Goal: Task Accomplishment & Management: Use online tool/utility

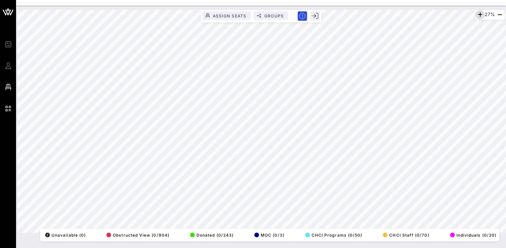
click at [477, 14] on icon "button" at bounding box center [480, 15] width 8 height 8
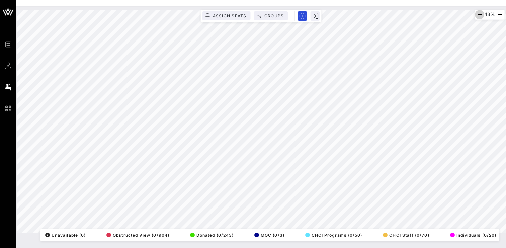
click at [477, 14] on icon "button" at bounding box center [480, 15] width 8 height 8
click at [478, 14] on icon "button" at bounding box center [480, 15] width 8 height 8
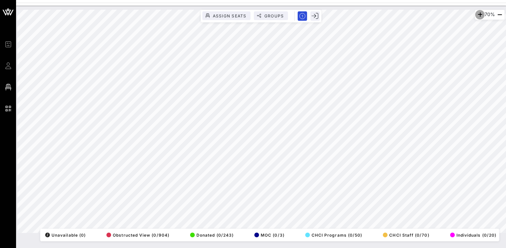
click at [478, 14] on icon "button" at bounding box center [480, 15] width 8 height 8
click at [225, 242] on div "77% Assign Seats Groups Exit All Reserved Shared Total Guests 1402 Total Seated…" at bounding box center [261, 127] width 490 height 242
click at [476, 13] on icon "button" at bounding box center [480, 15] width 8 height 8
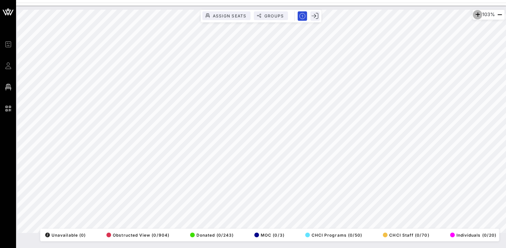
click at [476, 13] on icon "button" at bounding box center [478, 15] width 8 height 8
click at [272, 13] on div "113% Assign Seats Groups Exit All Reserved Shared Total Guests 1402 Total Seate…" at bounding box center [260, 121] width 487 height 223
click at [301, 233] on div "113% Assign Seats Groups Exit All Reserved Shared Total Guests 1402 Total Seate…" at bounding box center [260, 121] width 487 height 223
click at [312, 0] on html "Event Builder Guests Floor Plan QR Scanner CHCI 48th Annual Awards Gala 113% As…" at bounding box center [253, 124] width 506 height 248
click at [498, 15] on icon "button" at bounding box center [500, 15] width 8 height 8
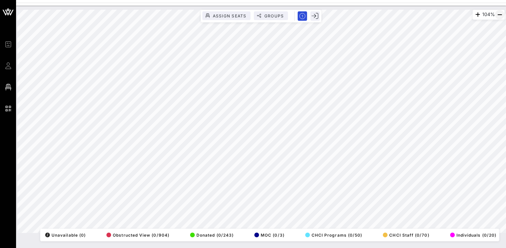
click at [498, 15] on icon "button" at bounding box center [500, 15] width 8 height 8
click at [126, 248] on html "Event Builder Guests Floor Plan QR Scanner CHCI 48th Annual Awards Gala 64% Ass…" at bounding box center [253, 124] width 506 height 248
click at [499, 14] on icon "button" at bounding box center [500, 15] width 8 height 8
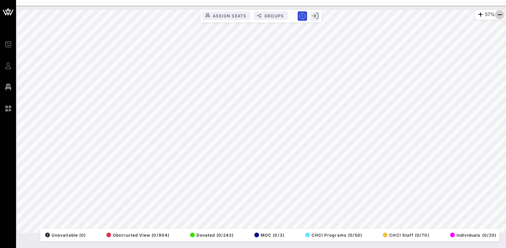
click at [499, 14] on icon "button" at bounding box center [500, 15] width 8 height 8
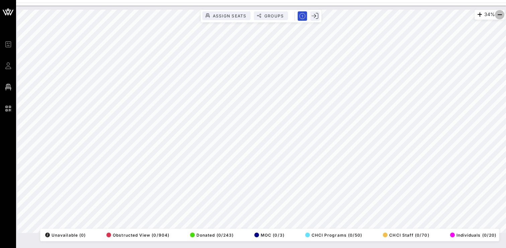
click at [499, 14] on icon "button" at bounding box center [500, 15] width 8 height 8
click at [476, 13] on icon "button" at bounding box center [480, 15] width 8 height 8
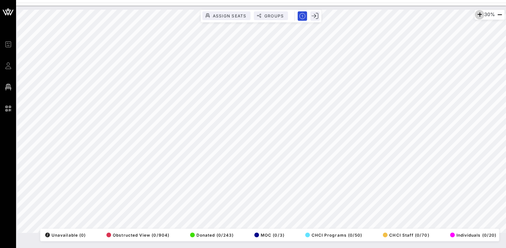
click at [476, 13] on icon "button" at bounding box center [480, 15] width 8 height 8
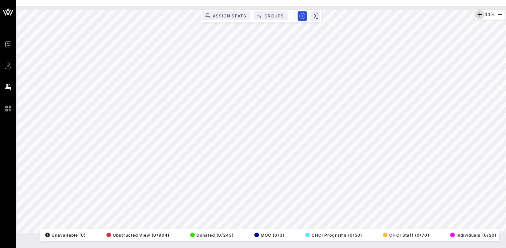
click at [476, 13] on icon "button" at bounding box center [480, 15] width 8 height 8
click at [480, 14] on icon "button" at bounding box center [480, 15] width 8 height 8
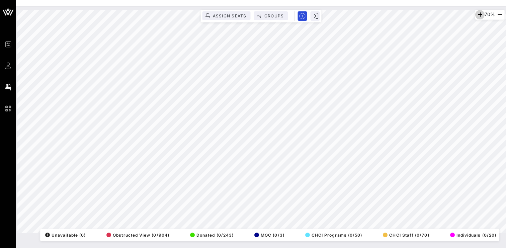
click at [480, 14] on icon "button" at bounding box center [480, 15] width 8 height 8
click at [498, 14] on icon "button" at bounding box center [500, 15] width 8 height 8
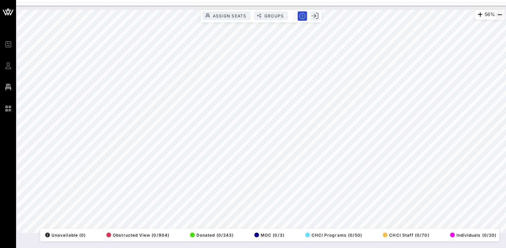
click at [498, 14] on icon "button" at bounding box center [500, 15] width 8 height 8
click at [477, 14] on icon "button" at bounding box center [480, 15] width 8 height 8
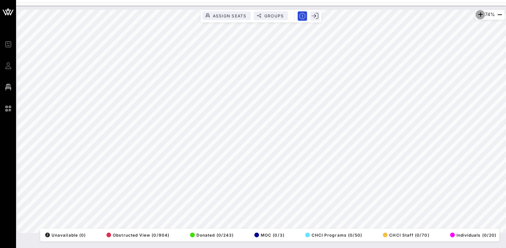
click at [477, 14] on icon "button" at bounding box center [480, 15] width 8 height 8
click at [479, 14] on icon "button" at bounding box center [481, 15] width 8 height 8
click at [479, 14] on icon "button" at bounding box center [480, 15] width 8 height 8
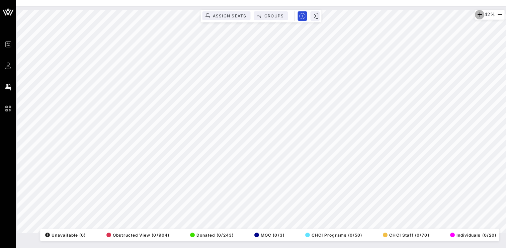
click at [479, 14] on icon "button" at bounding box center [480, 15] width 8 height 8
click at [476, 12] on icon "button" at bounding box center [480, 15] width 8 height 8
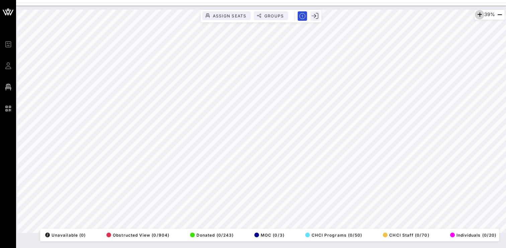
click at [476, 12] on icon "button" at bounding box center [480, 15] width 8 height 8
click at [477, 13] on icon "button" at bounding box center [480, 15] width 8 height 8
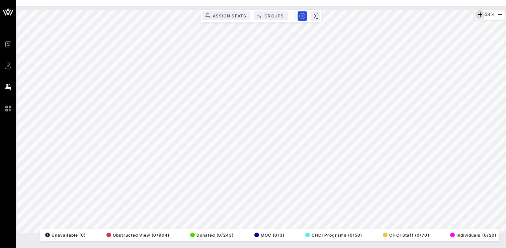
click at [477, 13] on icon "button" at bounding box center [480, 15] width 8 height 8
click at [497, 14] on icon "button" at bounding box center [500, 15] width 8 height 8
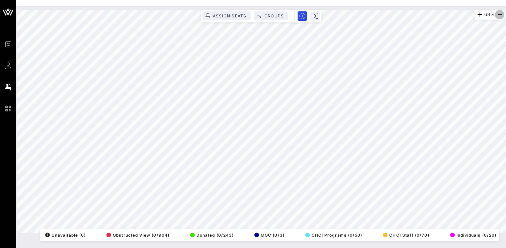
click at [497, 14] on icon "button" at bounding box center [500, 15] width 8 height 8
click at [310, 11] on div "55% Assign Seats Groups Exit All Reserved Shared Total Guests 1402 Total Seated…" at bounding box center [260, 121] width 487 height 223
click at [479, 14] on icon "button" at bounding box center [480, 15] width 8 height 8
click at [479, 14] on icon "button" at bounding box center [481, 15] width 8 height 8
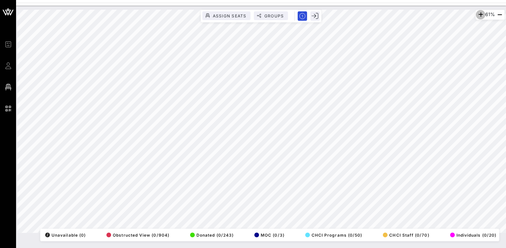
click at [479, 14] on icon "button" at bounding box center [481, 15] width 8 height 8
click at [479, 14] on icon "button" at bounding box center [480, 15] width 8 height 8
click at [375, 233] on div "81% Assign Seats Groups Exit All Reserved Shared Total Guests 1402 Total Seated…" at bounding box center [260, 121] width 487 height 223
click at [476, 14] on icon "button" at bounding box center [480, 15] width 8 height 8
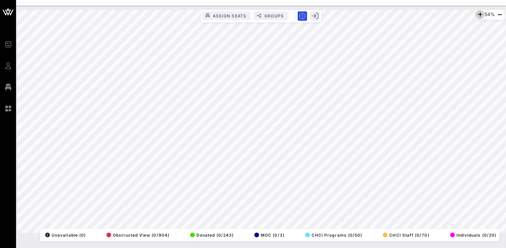
click at [476, 14] on icon "button" at bounding box center [480, 15] width 8 height 8
click at [479, 14] on icon "button" at bounding box center [480, 15] width 8 height 8
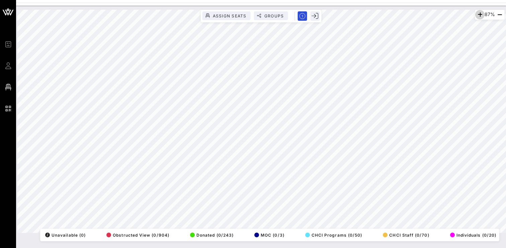
click at [479, 14] on icon "button" at bounding box center [480, 15] width 8 height 8
click at [65, 0] on html "Event Builder Guests Floor Plan QR Scanner CHCI 48th Annual Awards Gala 96% Ass…" at bounding box center [253, 124] width 506 height 248
click at [180, 233] on div "92% Assign Seats Groups Exit All Reserved Shared Total Guests 1402 Total Seated…" at bounding box center [260, 121] width 487 height 223
click at [496, 14] on icon "button" at bounding box center [500, 15] width 8 height 8
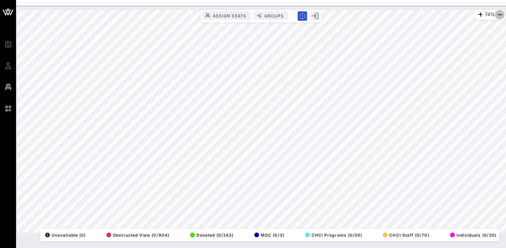
click at [496, 14] on icon "button" at bounding box center [500, 15] width 8 height 8
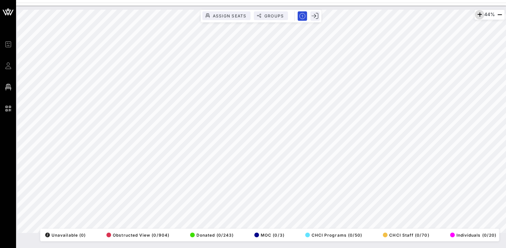
click at [476, 12] on icon "button" at bounding box center [480, 15] width 8 height 8
click at [475, 12] on span "button" at bounding box center [479, 15] width 9 height 8
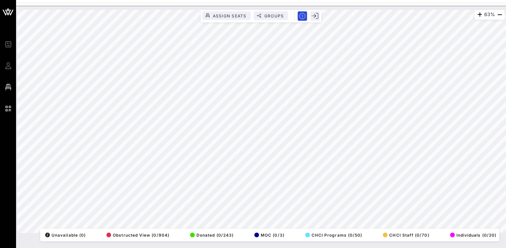
click at [273, 248] on html "Event Builder Guests Floor Plan QR Scanner CHCI 48th Annual Awards Gala 63% Ass…" at bounding box center [253, 124] width 506 height 248
click at [477, 12] on icon "button" at bounding box center [481, 15] width 8 height 8
click at [476, 12] on icon "button" at bounding box center [480, 15] width 8 height 8
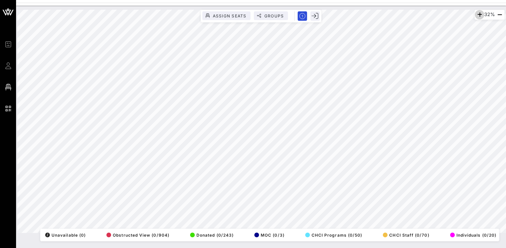
click at [476, 12] on icon "button" at bounding box center [480, 15] width 8 height 8
click at [477, 14] on icon "button" at bounding box center [480, 15] width 8 height 8
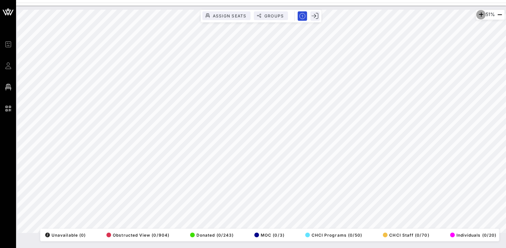
click at [477, 14] on icon "button" at bounding box center [481, 15] width 8 height 8
click at [498, 14] on icon "button" at bounding box center [500, 15] width 8 height 8
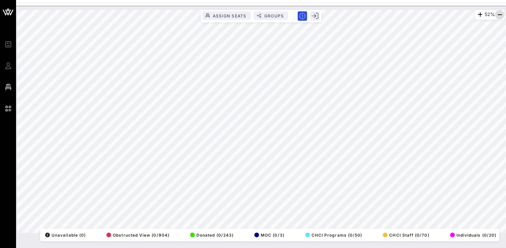
click at [499, 16] on icon "button" at bounding box center [500, 15] width 8 height 8
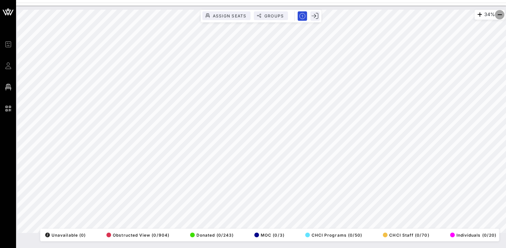
click at [499, 16] on icon "button" at bounding box center [500, 15] width 8 height 8
click at [476, 16] on icon "button" at bounding box center [480, 15] width 8 height 8
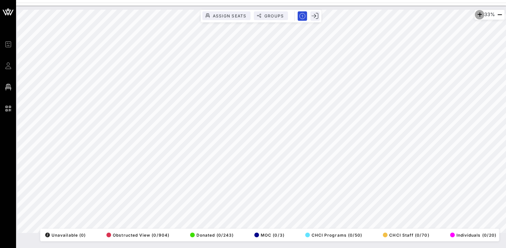
click at [476, 16] on icon "button" at bounding box center [480, 15] width 8 height 8
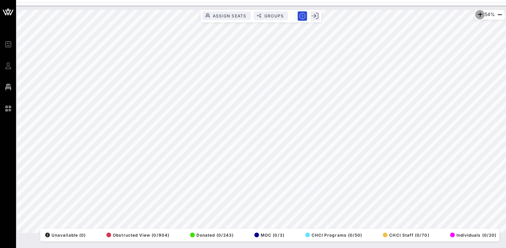
click at [476, 16] on icon "button" at bounding box center [480, 15] width 8 height 8
click at [477, 16] on icon "button" at bounding box center [481, 15] width 8 height 8
click at [285, 7] on div "79% Assign Seats Groups Exit All Reserved Shared Total Guests 1402 Total Seated…" at bounding box center [260, 121] width 495 height 231
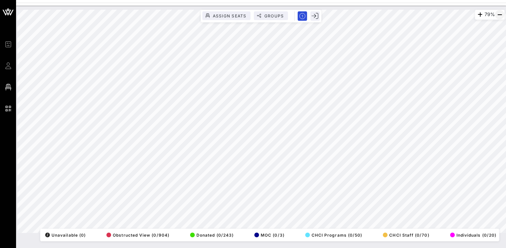
click at [498, 14] on icon "button" at bounding box center [500, 15] width 8 height 8
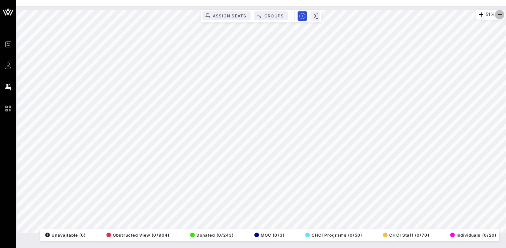
click at [498, 14] on icon "button" at bounding box center [500, 15] width 8 height 8
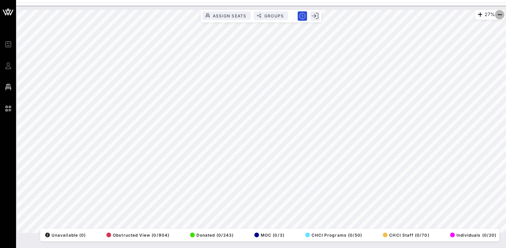
click at [498, 14] on icon "button" at bounding box center [500, 15] width 8 height 8
click at [477, 14] on icon "button" at bounding box center [480, 15] width 8 height 8
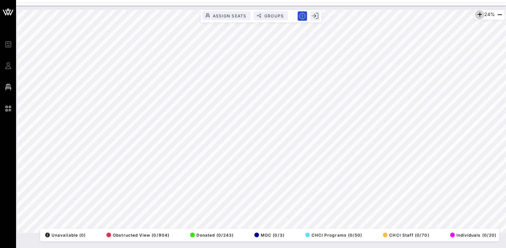
click at [477, 14] on icon "button" at bounding box center [480, 15] width 8 height 8
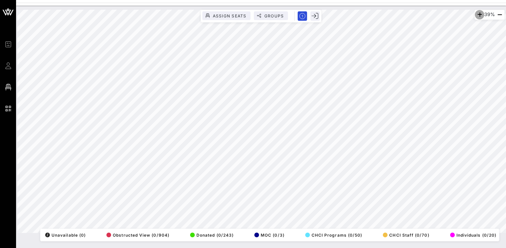
click at [477, 14] on icon "button" at bounding box center [480, 15] width 8 height 8
click at [499, 13] on icon "button" at bounding box center [500, 15] width 8 height 8
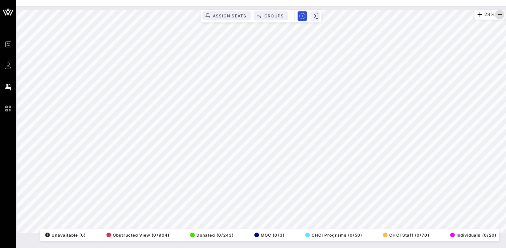
click at [499, 13] on icon "button" at bounding box center [500, 15] width 8 height 8
click at [478, 13] on icon "button" at bounding box center [481, 15] width 8 height 8
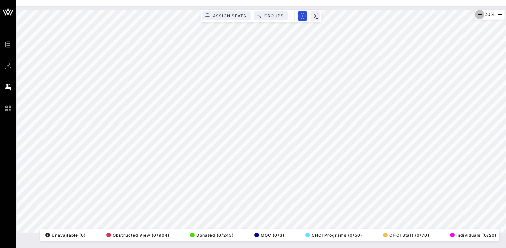
click at [478, 13] on icon "button" at bounding box center [480, 15] width 8 height 8
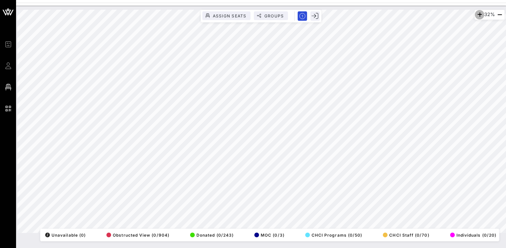
click at [478, 13] on icon "button" at bounding box center [480, 15] width 8 height 8
click at [476, 14] on icon "button" at bounding box center [480, 15] width 8 height 8
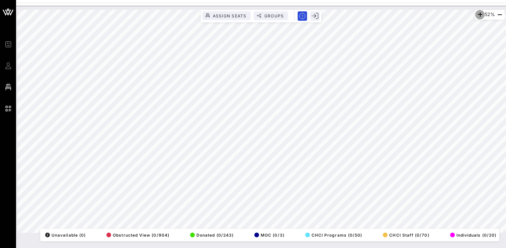
click at [476, 14] on icon "button" at bounding box center [480, 15] width 8 height 8
click at [498, 16] on icon "button" at bounding box center [500, 15] width 8 height 8
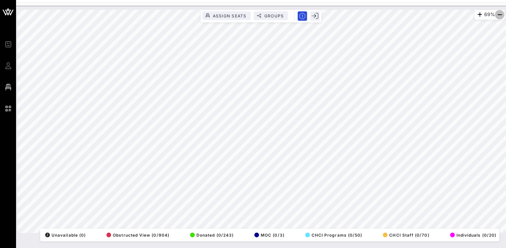
click at [498, 16] on icon "button" at bounding box center [500, 15] width 8 height 8
click at [478, 13] on icon "button" at bounding box center [480, 15] width 8 height 8
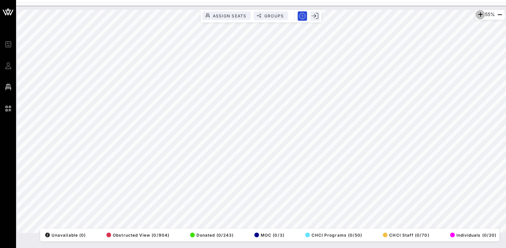
click at [478, 13] on icon "button" at bounding box center [480, 15] width 8 height 8
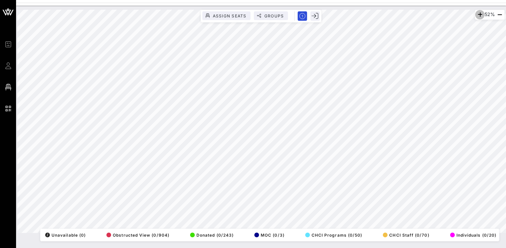
click at [478, 13] on icon "button" at bounding box center [480, 15] width 8 height 8
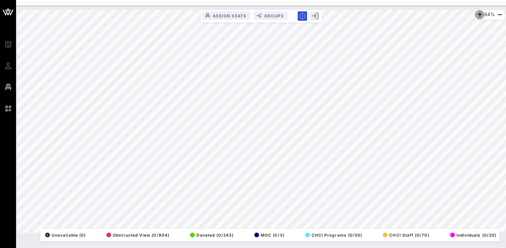
click at [478, 13] on icon "button" at bounding box center [480, 15] width 8 height 8
click at [497, 14] on icon "button" at bounding box center [500, 15] width 8 height 8
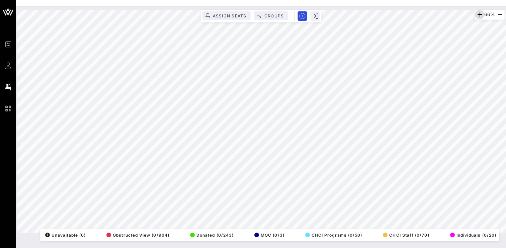
click at [479, 17] on icon "button" at bounding box center [480, 15] width 8 height 8
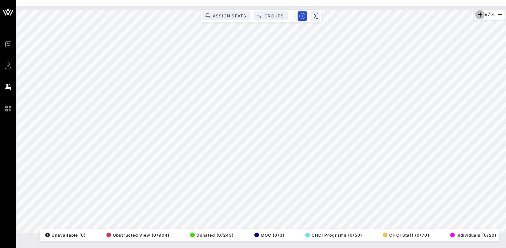
click at [479, 17] on icon "button" at bounding box center [480, 15] width 8 height 8
click at [53, 248] on html "Event Builder Guests Floor Plan QR Scanner CHCI 48th Annual Awards Gala 118% As…" at bounding box center [253, 124] width 506 height 248
click at [304, 2] on div "Event Builder Guests Floor Plan QR Scanner CHCI 48th Annual Awards Gala 52% Ass…" at bounding box center [253, 124] width 506 height 248
click at [478, 14] on icon "button" at bounding box center [480, 15] width 8 height 8
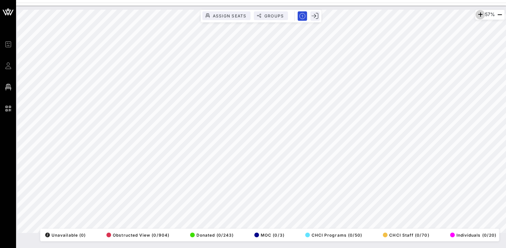
click at [478, 14] on icon "button" at bounding box center [480, 15] width 8 height 8
click at [374, 0] on html "Event Builder Guests Floor Plan QR Scanner CHCI 48th Annual Awards Gala 84% Ass…" at bounding box center [253, 124] width 506 height 248
click at [479, 13] on icon "button" at bounding box center [480, 15] width 8 height 8
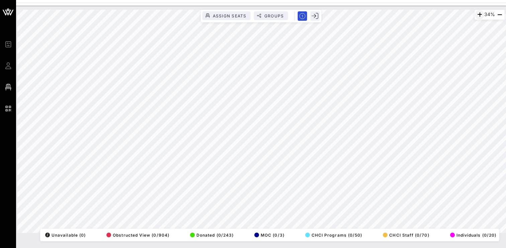
click at [479, 13] on icon "button" at bounding box center [480, 15] width 8 height 8
click at [479, 13] on icon "button" at bounding box center [481, 15] width 8 height 8
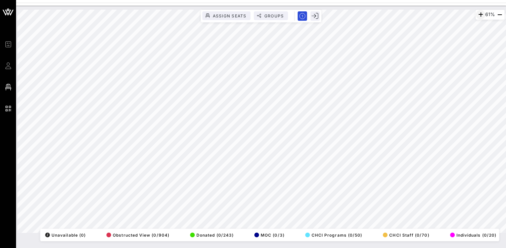
click at [478, 14] on icon "button" at bounding box center [481, 15] width 8 height 8
click at [478, 14] on icon "button" at bounding box center [480, 15] width 8 height 8
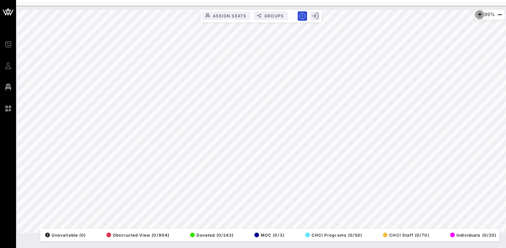
click at [478, 14] on icon "button" at bounding box center [480, 15] width 8 height 8
click at [498, 15] on icon "button" at bounding box center [500, 15] width 8 height 8
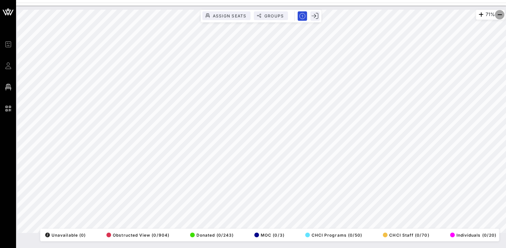
click at [498, 15] on icon "button" at bounding box center [500, 15] width 8 height 8
click at [477, 14] on icon "button" at bounding box center [480, 15] width 8 height 8
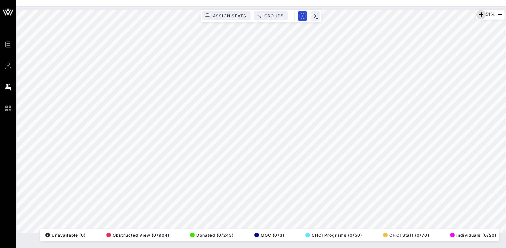
click at [477, 14] on icon "button" at bounding box center [481, 15] width 8 height 8
click at [477, 14] on icon "button" at bounding box center [480, 15] width 8 height 8
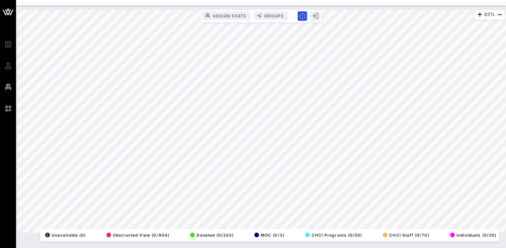
click at [388, 248] on html "Event Builder Guests Floor Plan QR Scanner CHCI 48th Annual Awards Gala 83% Ass…" at bounding box center [253, 124] width 506 height 248
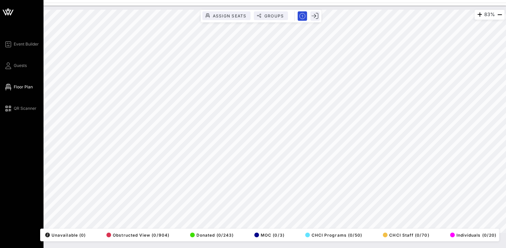
click at [0, 231] on div "Event Builder Guests Floor Plan QR Scanner CHCI 48th Annual Awards Gala 83% Ass…" at bounding box center [253, 124] width 506 height 248
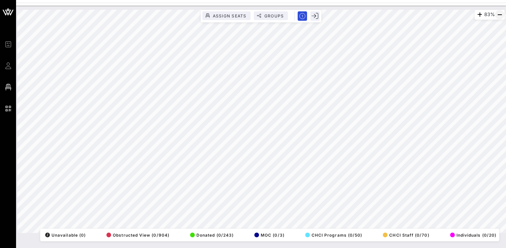
click at [498, 16] on icon "button" at bounding box center [500, 15] width 8 height 8
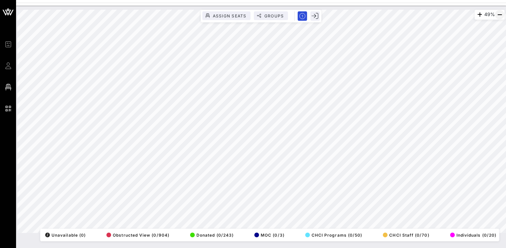
click at [499, 16] on icon "button" at bounding box center [500, 15] width 8 height 8
click at [476, 14] on icon "button" at bounding box center [480, 15] width 8 height 8
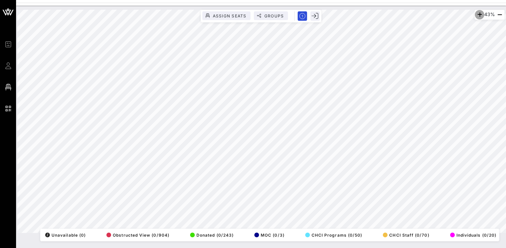
click at [476, 14] on icon "button" at bounding box center [480, 15] width 8 height 8
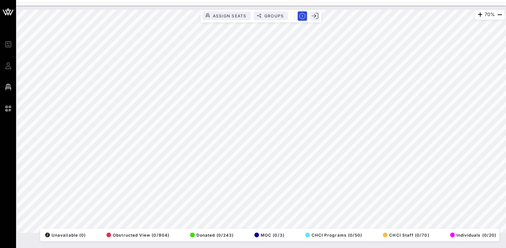
click at [389, 0] on html "Event Builder Guests Floor Plan QR Scanner CHCI 48th Annual Awards Gala 70% Ass…" at bounding box center [253, 124] width 506 height 248
click at [477, 15] on icon "button" at bounding box center [480, 15] width 8 height 8
click at [500, 14] on icon "button" at bounding box center [500, 15] width 8 height 8
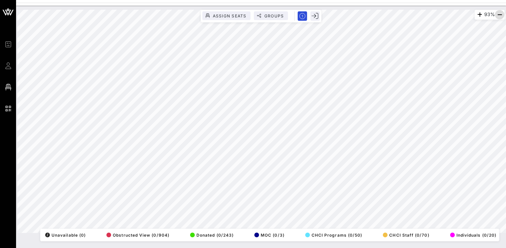
click at [500, 14] on icon "button" at bounding box center [500, 15] width 8 height 8
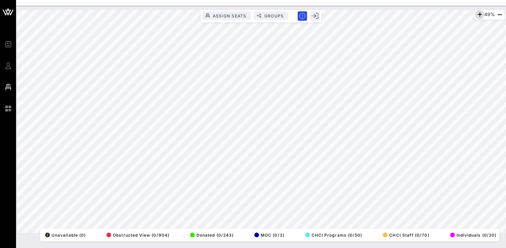
click at [479, 14] on icon "button" at bounding box center [480, 15] width 8 height 8
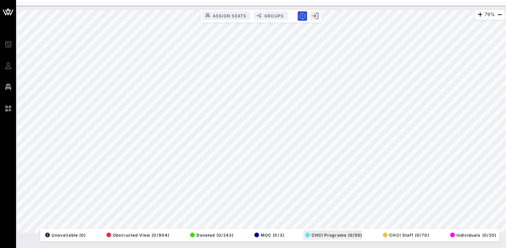
click at [357, 233] on div "79% Assign Seats Groups Exit All Reserved Shared Total Guests 1402 Total Seated…" at bounding box center [260, 121] width 487 height 223
click at [160, 248] on html "Event Builder Guests Floor Plan QR Scanner CHCI 48th Annual Awards Gala 79% Ass…" at bounding box center [253, 124] width 506 height 248
click at [479, 14] on icon "button" at bounding box center [480, 15] width 8 height 8
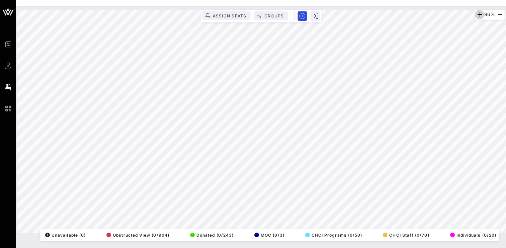
click at [479, 14] on icon "button" at bounding box center [480, 15] width 8 height 8
click at [479, 14] on icon "button" at bounding box center [479, 15] width 8 height 8
click at [479, 14] on icon "button" at bounding box center [478, 15] width 8 height 8
click at [498, 16] on icon "button" at bounding box center [500, 15] width 8 height 8
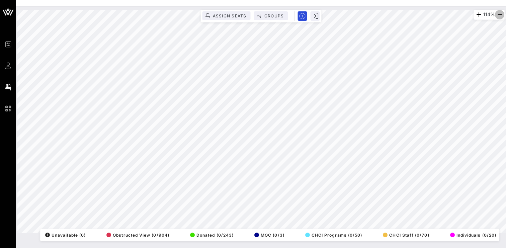
click at [498, 16] on icon "button" at bounding box center [500, 15] width 8 height 8
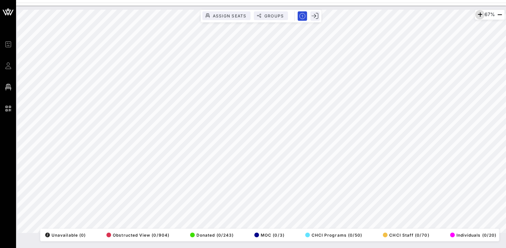
click at [476, 14] on icon "button" at bounding box center [480, 15] width 8 height 8
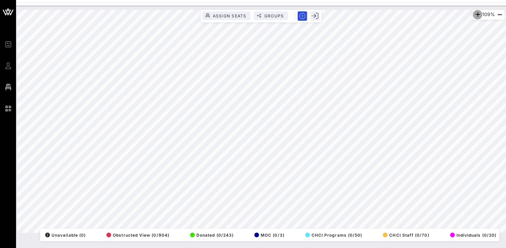
click at [476, 14] on icon "button" at bounding box center [478, 15] width 8 height 8
click at [503, 17] on icon "button" at bounding box center [500, 15] width 8 height 8
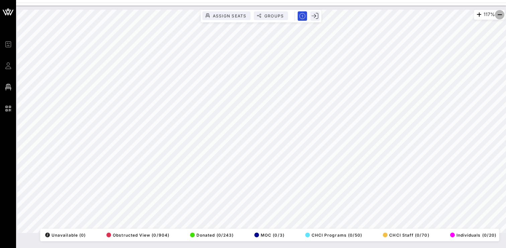
click at [503, 17] on icon "button" at bounding box center [500, 15] width 8 height 8
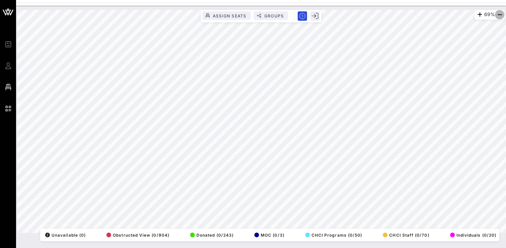
click at [503, 17] on icon "button" at bounding box center [500, 15] width 8 height 8
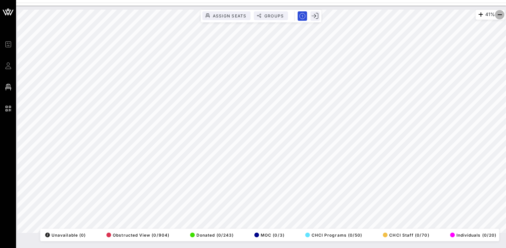
click at [503, 17] on icon "button" at bounding box center [500, 15] width 8 height 8
click at [477, 14] on icon "button" at bounding box center [480, 15] width 8 height 8
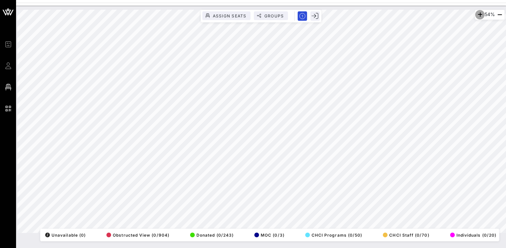
click at [477, 14] on icon "button" at bounding box center [480, 15] width 8 height 8
click at [477, 14] on icon "button" at bounding box center [481, 15] width 8 height 8
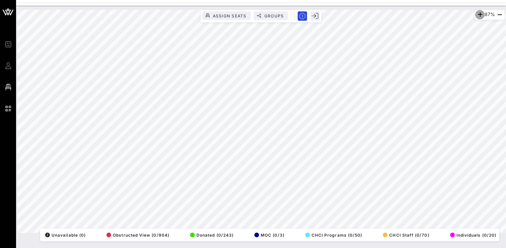
click at [477, 14] on icon "button" at bounding box center [480, 15] width 8 height 8
click at [477, 14] on icon "button" at bounding box center [478, 15] width 8 height 8
click at [477, 14] on icon "button" at bounding box center [479, 15] width 8 height 8
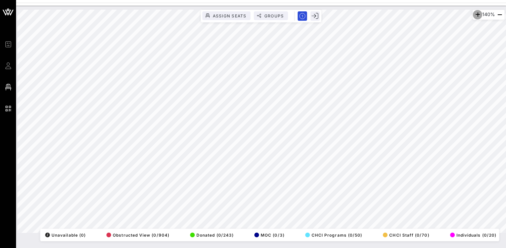
click at [477, 14] on icon "button" at bounding box center [478, 15] width 8 height 8
click at [499, 13] on icon "button" at bounding box center [500, 15] width 8 height 8
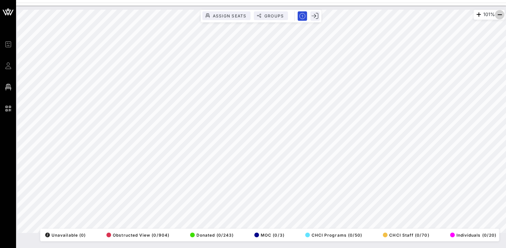
click at [499, 13] on icon "button" at bounding box center [500, 15] width 8 height 8
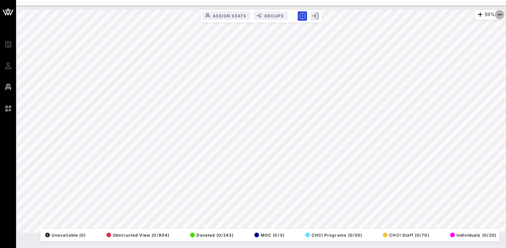
click at [499, 13] on icon "button" at bounding box center [500, 15] width 8 height 8
click at [476, 15] on icon "button" at bounding box center [480, 15] width 8 height 8
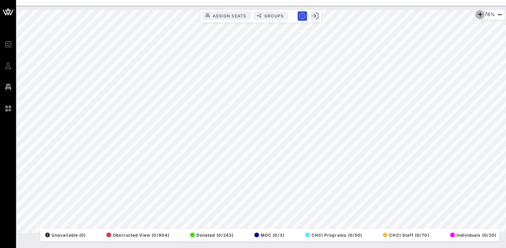
click at [476, 15] on icon "button" at bounding box center [480, 15] width 8 height 8
click at [476, 15] on icon "button" at bounding box center [478, 15] width 8 height 8
click at [476, 15] on icon "button" at bounding box center [479, 15] width 8 height 8
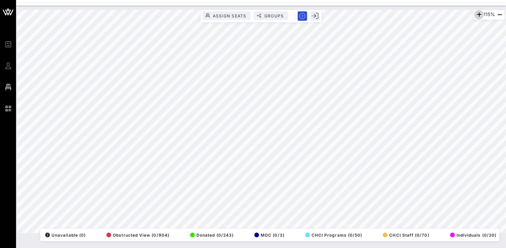
click at [476, 15] on icon "button" at bounding box center [479, 15] width 8 height 8
click at [498, 16] on icon "button" at bounding box center [500, 15] width 8 height 8
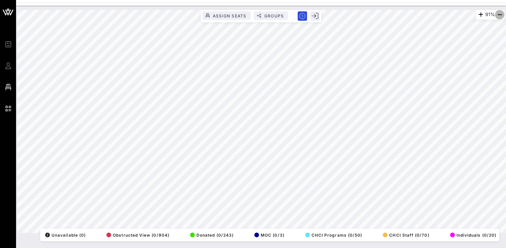
click at [498, 16] on icon "button" at bounding box center [500, 15] width 8 height 8
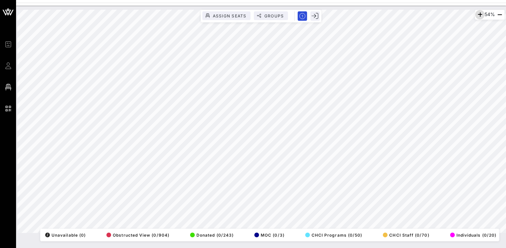
click at [477, 15] on icon "button" at bounding box center [480, 15] width 8 height 8
click at [477, 15] on icon "button" at bounding box center [481, 15] width 8 height 8
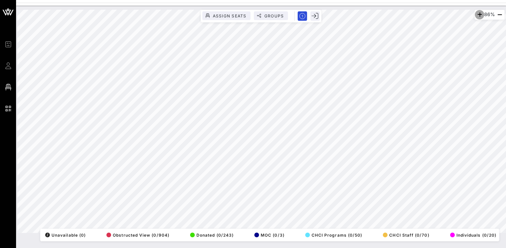
click at [477, 15] on icon "button" at bounding box center [480, 15] width 8 height 8
click at [497, 14] on icon "button" at bounding box center [500, 15] width 8 height 8
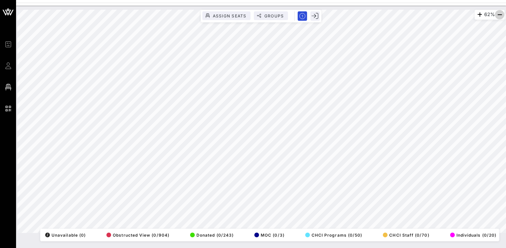
click at [497, 14] on icon "button" at bounding box center [500, 15] width 8 height 8
click at [477, 16] on icon "button" at bounding box center [480, 15] width 8 height 8
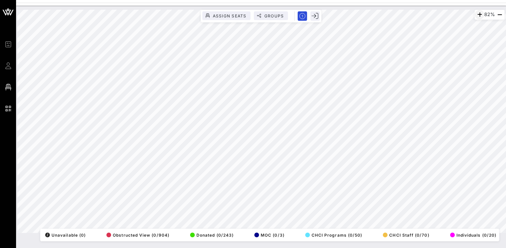
click at [477, 16] on icon "button" at bounding box center [480, 15] width 8 height 8
click at [477, 16] on icon "button" at bounding box center [481, 15] width 8 height 8
click at [477, 16] on icon "button" at bounding box center [479, 15] width 8 height 8
click at [412, 248] on html "Event Builder Guests Floor Plan QR Scanner CHCI 48th Annual Awards Gala 121% As…" at bounding box center [253, 124] width 506 height 248
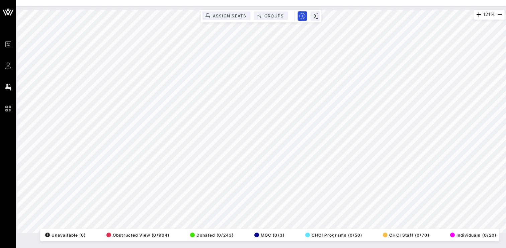
click at [415, 0] on html "Event Builder Guests Floor Plan QR Scanner CHCI 48th Annual Awards Gala 121% As…" at bounding box center [253, 124] width 506 height 248
click at [425, 248] on html "Event Builder Guests Floor Plan QR Scanner CHCI 48th Annual Awards Gala 121% As…" at bounding box center [253, 124] width 506 height 248
click at [496, 16] on icon "button" at bounding box center [500, 15] width 8 height 8
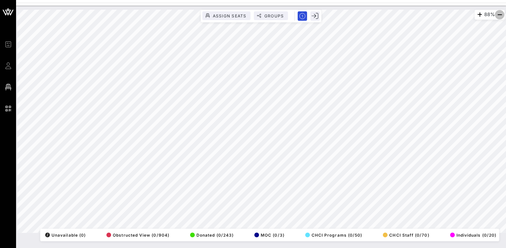
click at [496, 16] on icon "button" at bounding box center [500, 15] width 8 height 8
click at [477, 16] on icon "button" at bounding box center [481, 15] width 8 height 8
click at [477, 16] on icon "button" at bounding box center [480, 15] width 8 height 8
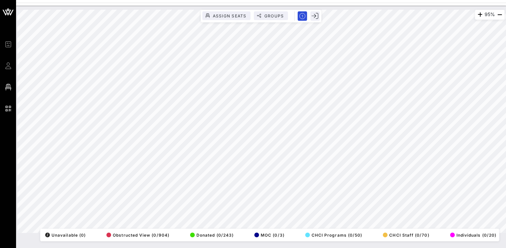
click at [345, 230] on div "95% Assign Seats Groups Exit All Reserved Shared Total Guests 1402 Total Seated…" at bounding box center [260, 121] width 487 height 223
click at [502, 14] on icon "button" at bounding box center [500, 15] width 8 height 8
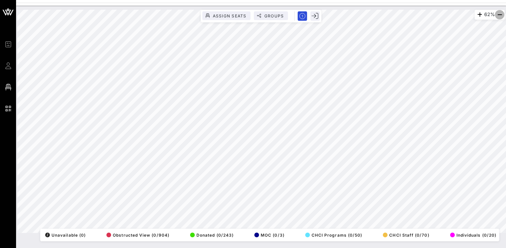
click at [502, 14] on icon "button" at bounding box center [500, 15] width 8 height 8
click at [479, 13] on icon "button" at bounding box center [480, 15] width 8 height 8
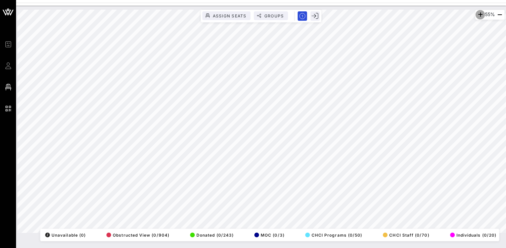
click at [479, 13] on icon "button" at bounding box center [480, 15] width 8 height 8
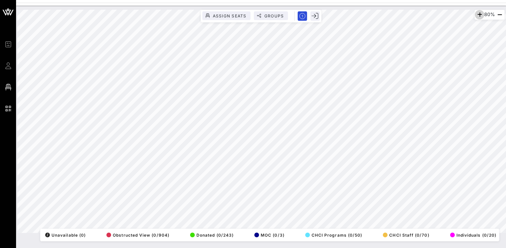
click at [479, 13] on icon "button" at bounding box center [480, 15] width 8 height 8
click at [499, 16] on icon "button" at bounding box center [500, 15] width 8 height 8
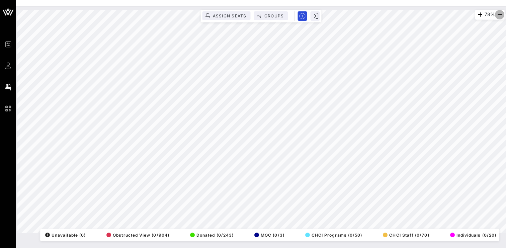
click at [499, 16] on icon "button" at bounding box center [500, 15] width 8 height 8
click at [476, 15] on icon "button" at bounding box center [480, 15] width 8 height 8
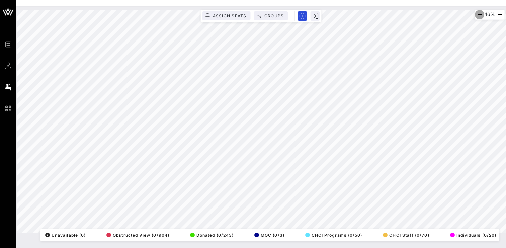
click at [476, 15] on icon "button" at bounding box center [480, 15] width 8 height 8
click at [477, 15] on icon "button" at bounding box center [481, 15] width 8 height 8
click at [476, 15] on icon "button" at bounding box center [480, 15] width 8 height 8
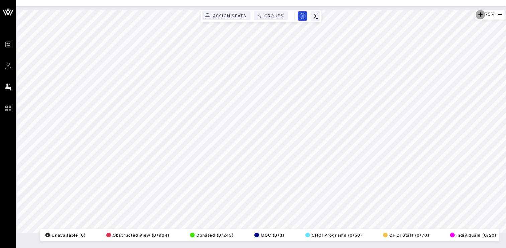
click at [476, 15] on icon "button" at bounding box center [480, 15] width 8 height 8
